Goal: Information Seeking & Learning: Check status

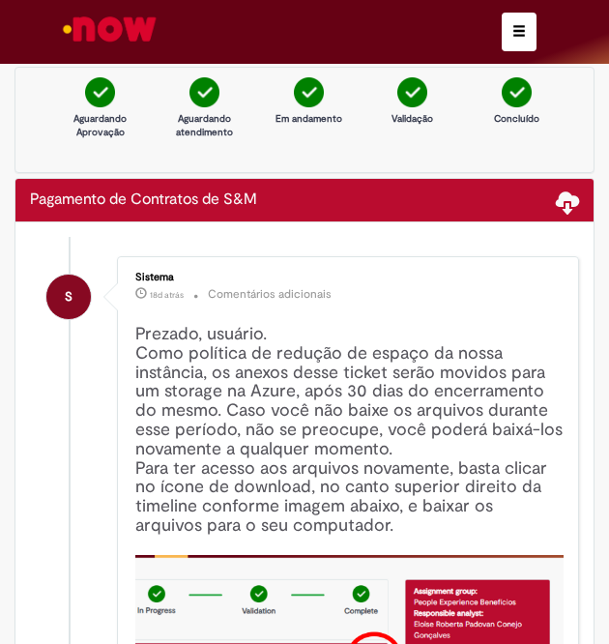
click at [502, 31] on button "button" at bounding box center [519, 32] width 35 height 39
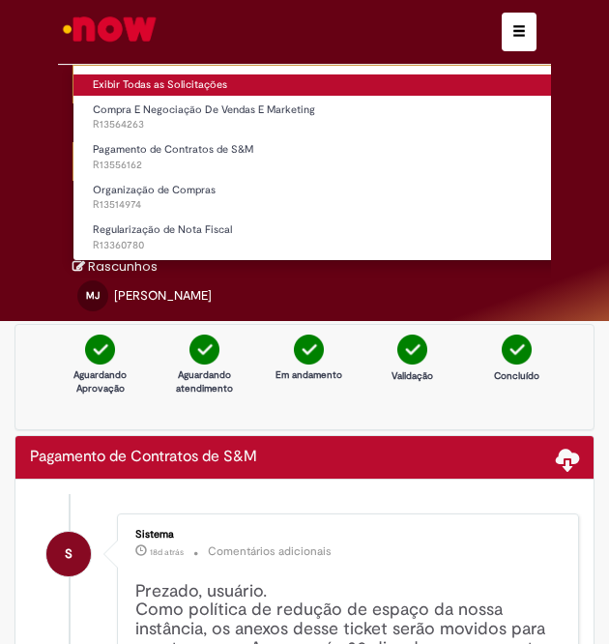
click at [252, 87] on link "Exibir Todas as Solicitações" at bounding box center [359, 84] width 573 height 21
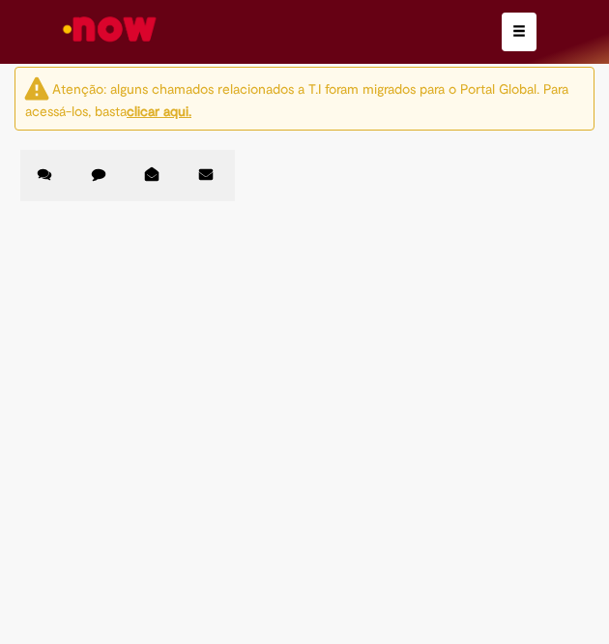
click at [104, 171] on label "Chamados Fechados" at bounding box center [101, 175] width 54 height 51
click at [0, 0] on link "2" at bounding box center [0, 0] width 0 height 0
click at [0, 0] on link "3" at bounding box center [0, 0] width 0 height 0
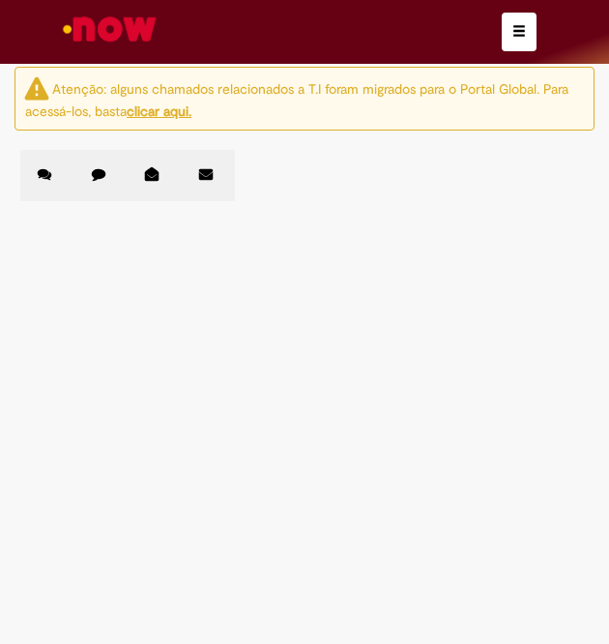
scroll to position [599, 0]
click at [0, 0] on span "preciso tornar essa OI em uma RC - 310001954431" at bounding box center [0, 0] width 0 height 0
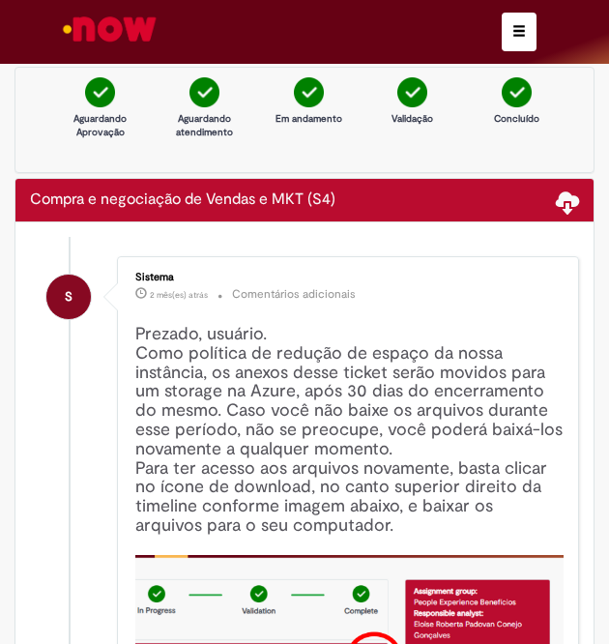
click at [503, 44] on button "button" at bounding box center [519, 32] width 35 height 39
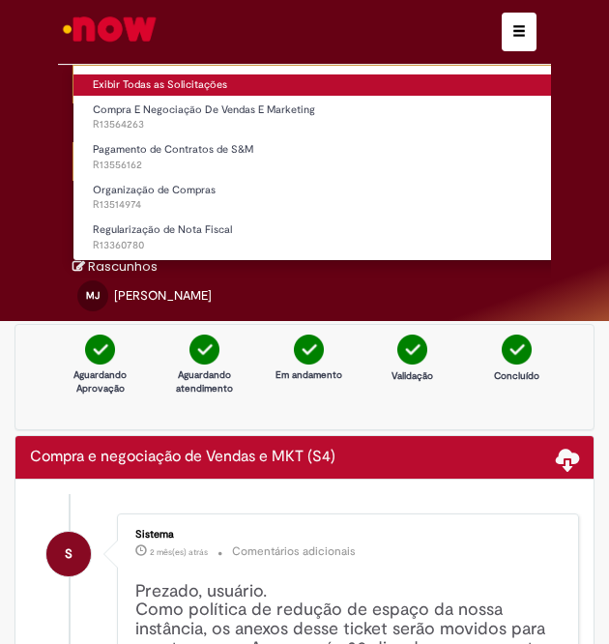
click at [279, 82] on link "Exibir Todas as Solicitações" at bounding box center [359, 84] width 573 height 21
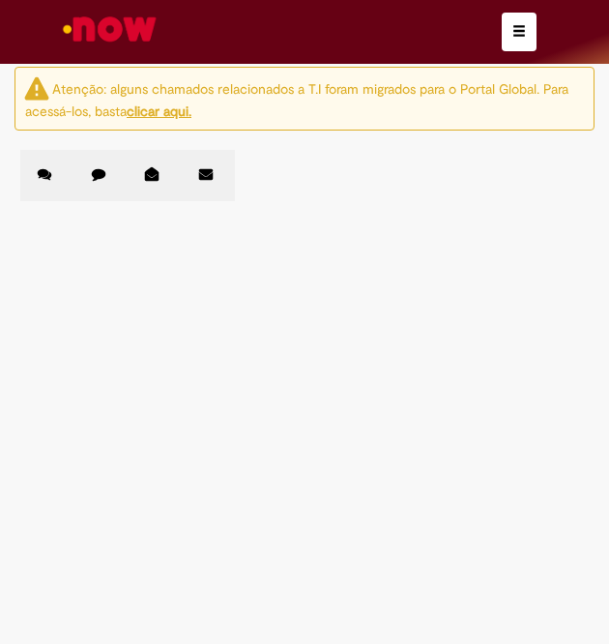
click at [87, 177] on label "Chamados Fechados" at bounding box center [101, 175] width 54 height 51
click at [0, 0] on link "2" at bounding box center [0, 0] width 0 height 0
click at [35, 185] on label "Chamados Abertos" at bounding box center [47, 175] width 54 height 51
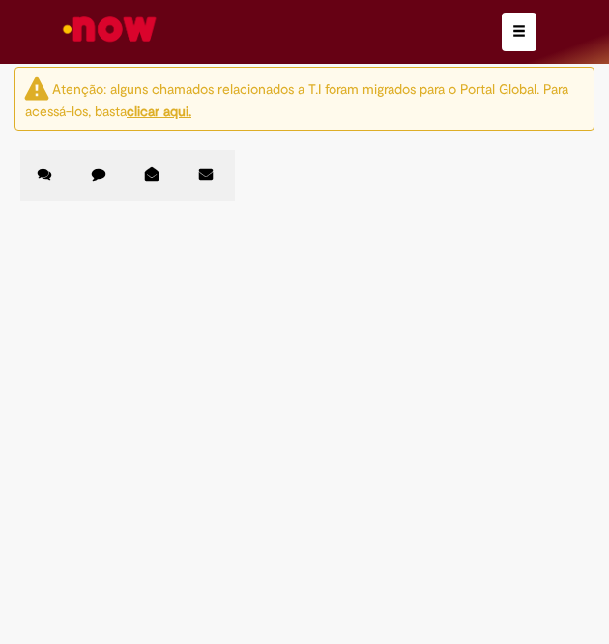
click at [0, 0] on span "Pagamento de Contratos de S&M" at bounding box center [0, 0] width 0 height 0
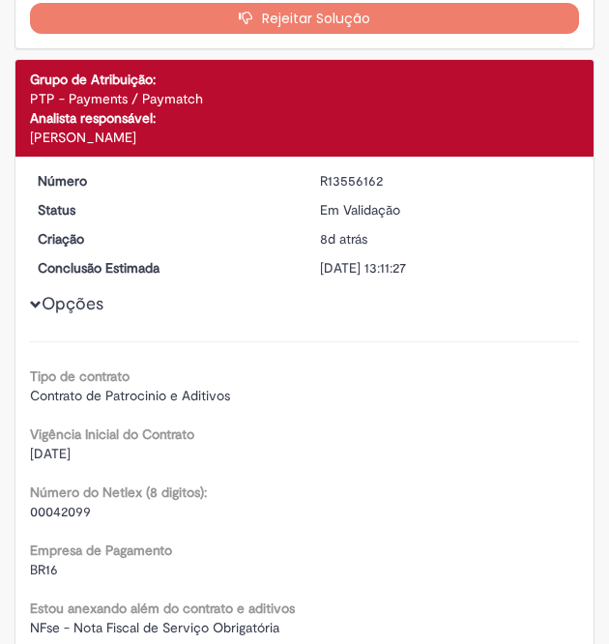
scroll to position [1307, 0]
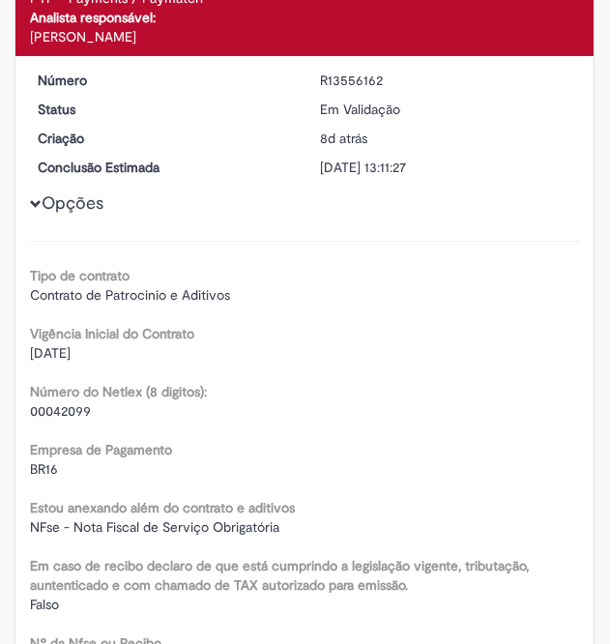
drag, startPoint x: 308, startPoint y: 77, endPoint x: 377, endPoint y: 82, distance: 68.8
click at [377, 82] on dd "R13556162" at bounding box center [447, 80] width 282 height 19
copy div "R13556162"
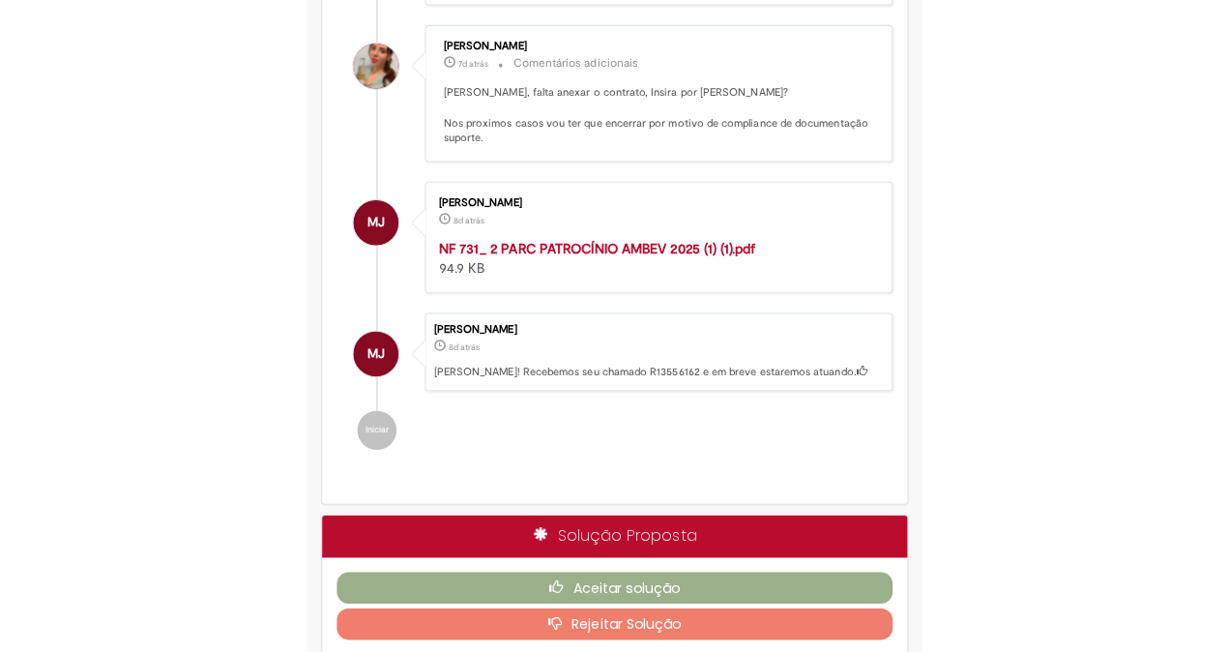
scroll to position [0, 0]
